Goal: Task Accomplishment & Management: Manage account settings

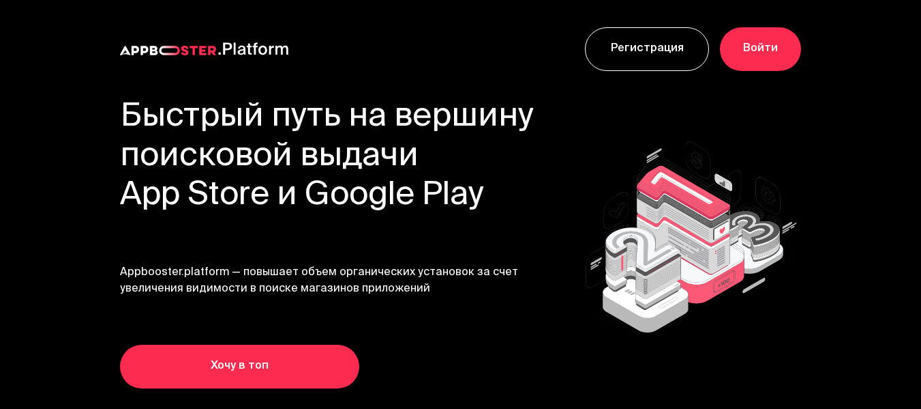
click at [765, 46] on link "Войти" at bounding box center [760, 49] width 81 height 44
click at [766, 46] on link "Войти" at bounding box center [760, 49] width 81 height 44
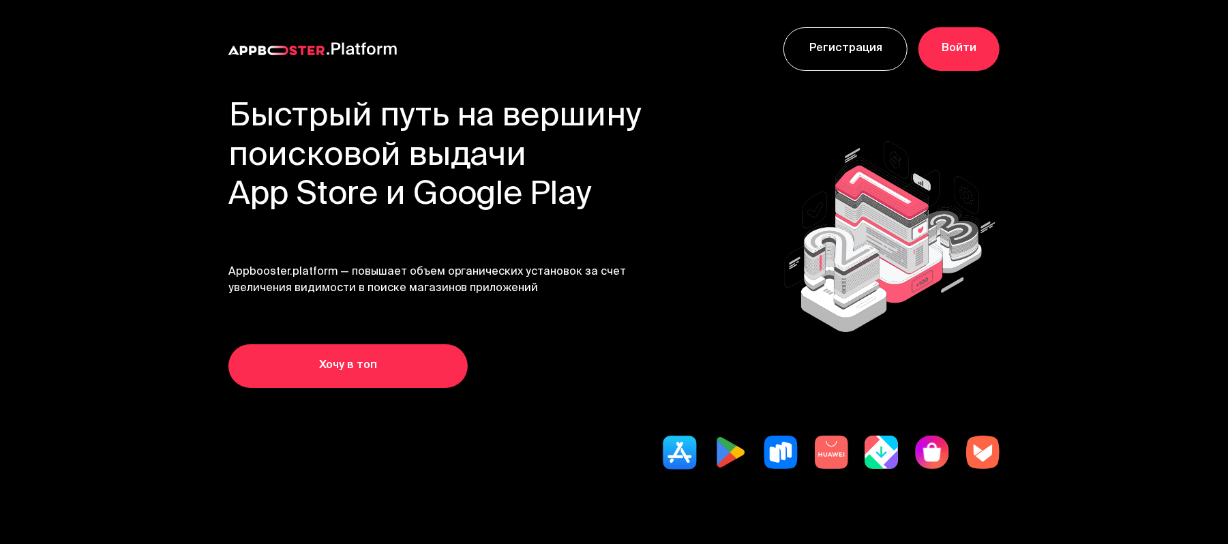
click at [921, 61] on link "Войти" at bounding box center [959, 49] width 81 height 44
